Goal: Information Seeking & Learning: Learn about a topic

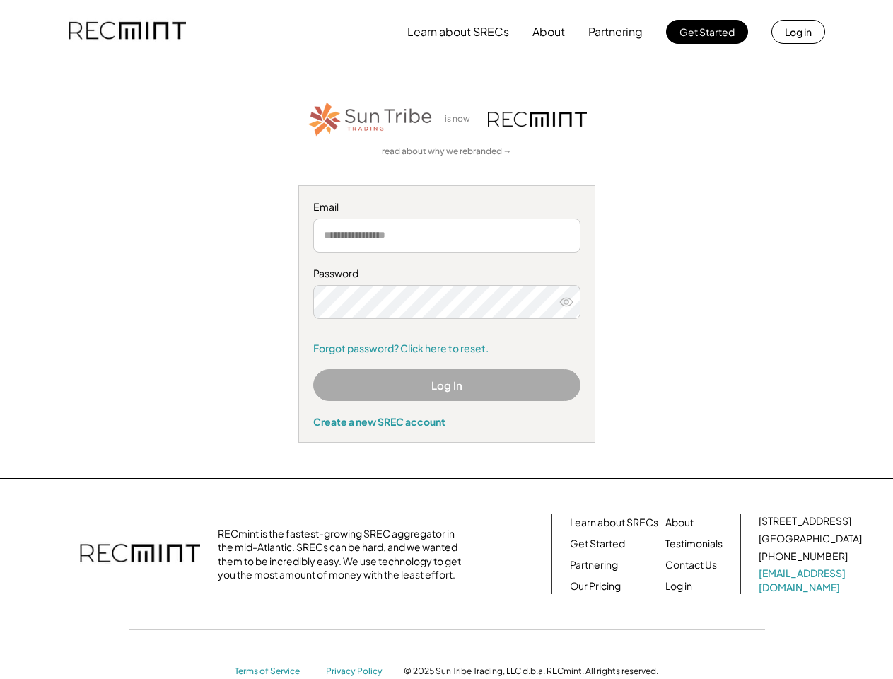
click at [446, 339] on div "Password Forgot password? Click here to reset." at bounding box center [446, 310] width 267 height 88
click at [446, 32] on button "Learn about SRECs" at bounding box center [458, 32] width 102 height 28
click at [447, 32] on button "Learn about SRECs" at bounding box center [458, 32] width 102 height 28
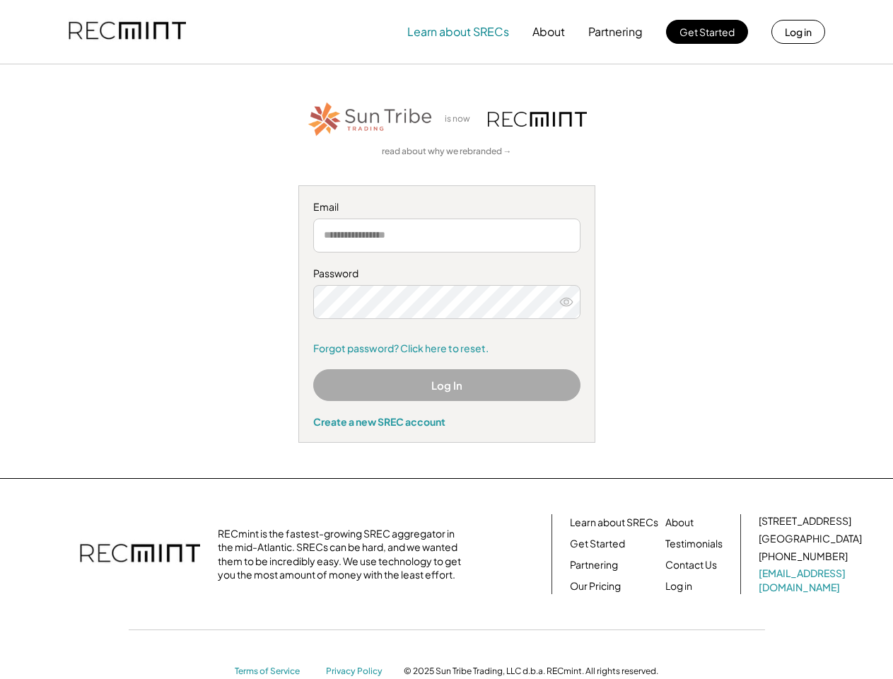
click at [127, 32] on img at bounding box center [127, 32] width 117 height 48
click at [616, 32] on button "Partnering" at bounding box center [615, 32] width 54 height 28
click at [458, 32] on button "Learn about SRECs" at bounding box center [458, 32] width 102 height 28
click at [549, 32] on button "About" at bounding box center [548, 32] width 33 height 28
